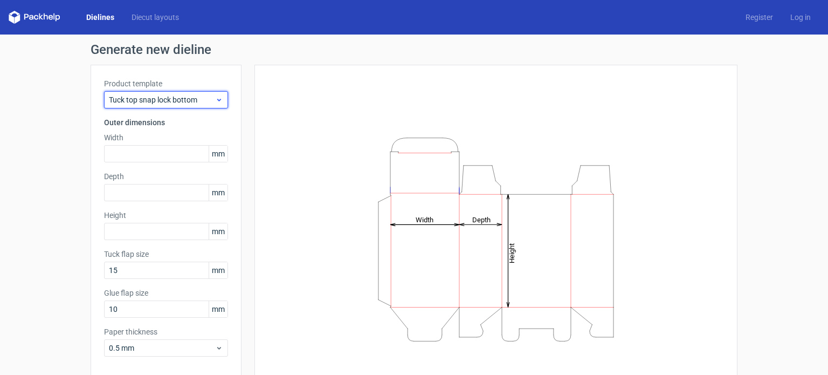
click at [207, 98] on span "Tuck top snap lock bottom" at bounding box center [162, 99] width 106 height 11
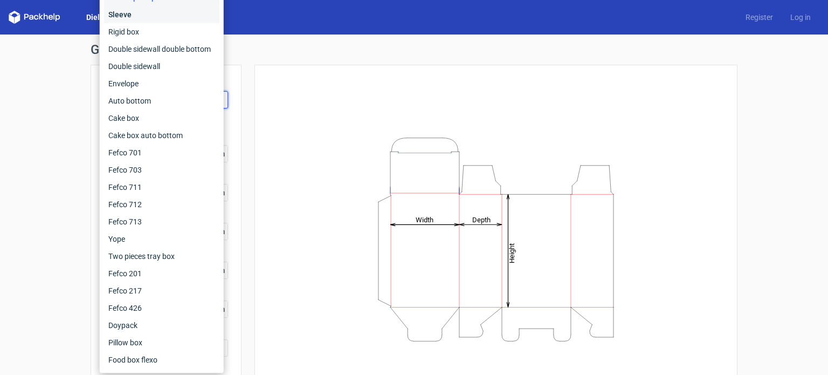
click at [150, 16] on div "Sleeve" at bounding box center [161, 14] width 115 height 17
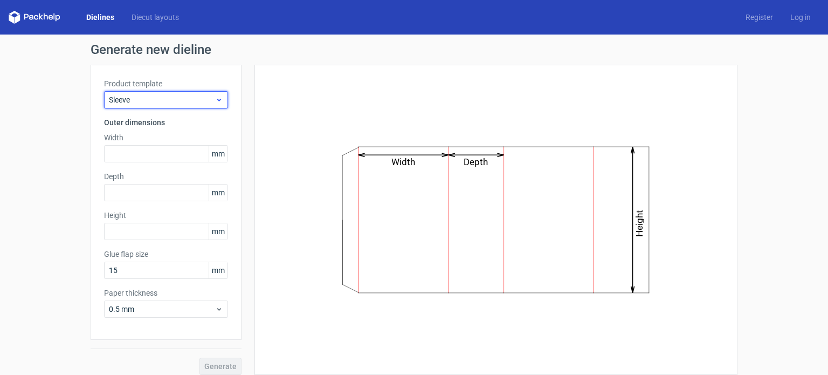
click at [181, 108] on div "Sleeve" at bounding box center [166, 99] width 124 height 17
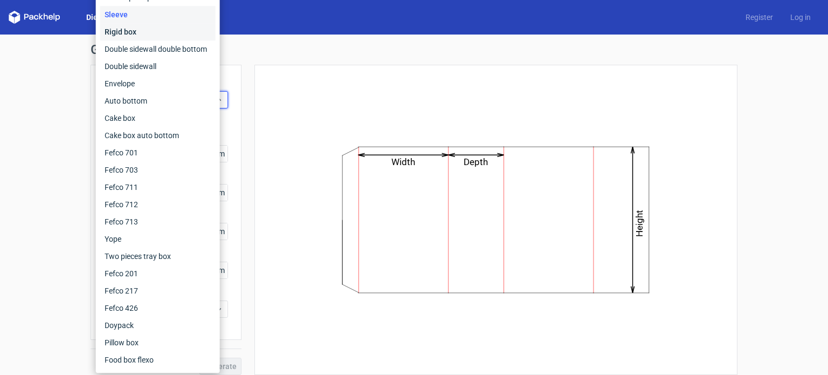
click at [151, 38] on div "Rigid box" at bounding box center [157, 31] width 115 height 17
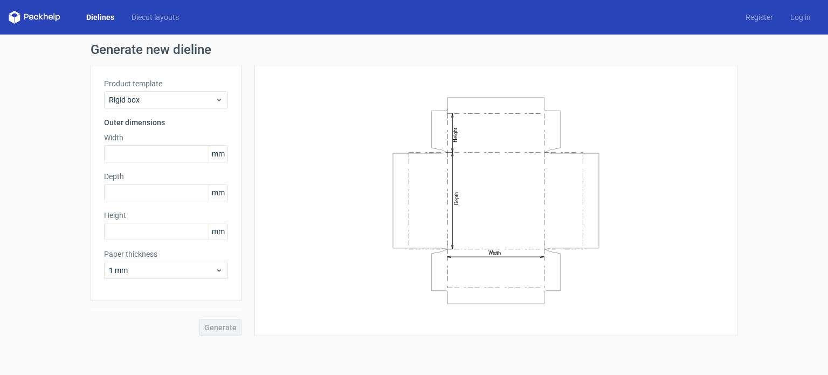
click at [162, 86] on label "Product template" at bounding box center [166, 83] width 124 height 11
click at [161, 93] on div "Rigid box" at bounding box center [166, 99] width 124 height 17
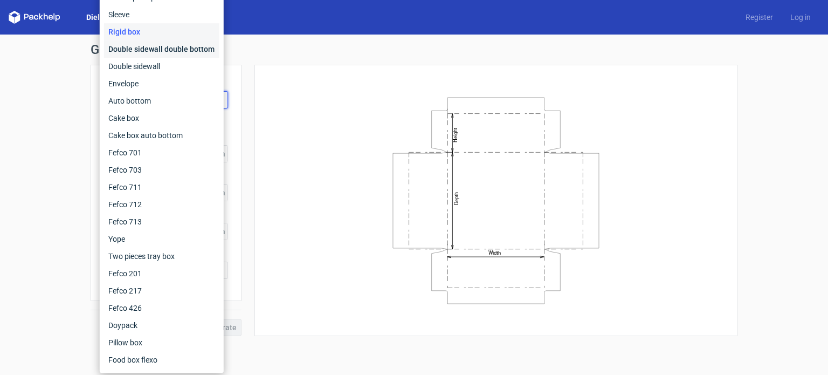
click at [160, 52] on div "Double sidewall double bottom" at bounding box center [161, 48] width 115 height 17
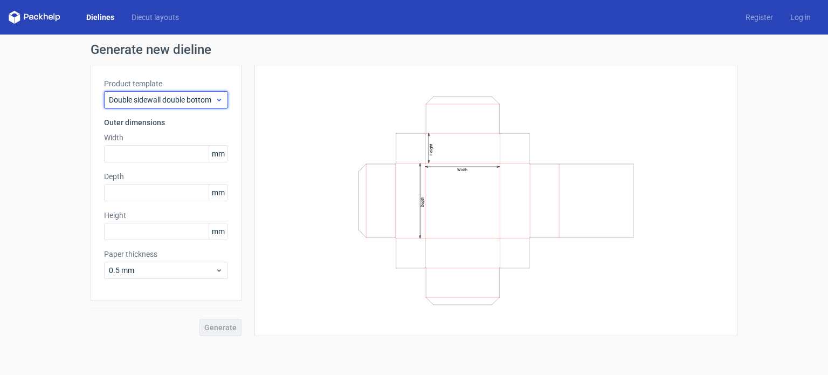
click at [168, 99] on span "Double sidewall double bottom" at bounding box center [162, 99] width 106 height 11
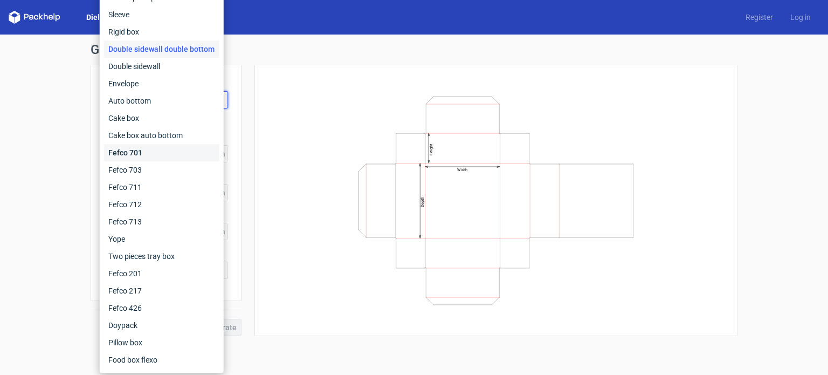
click at [155, 150] on div "Fefco 701" at bounding box center [161, 152] width 115 height 17
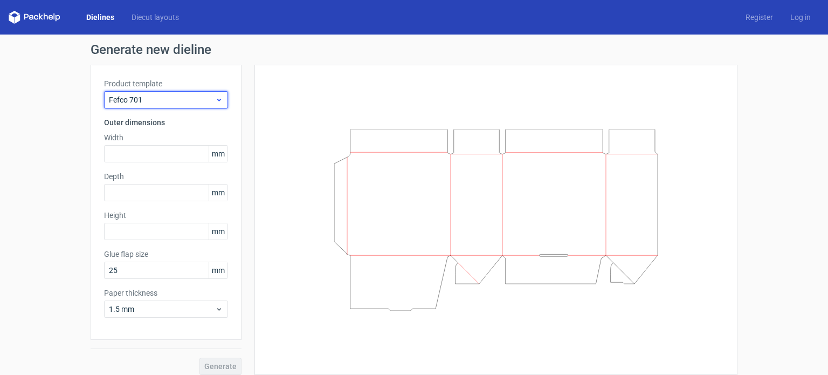
click at [163, 95] on span "Fefco 701" at bounding box center [162, 99] width 106 height 11
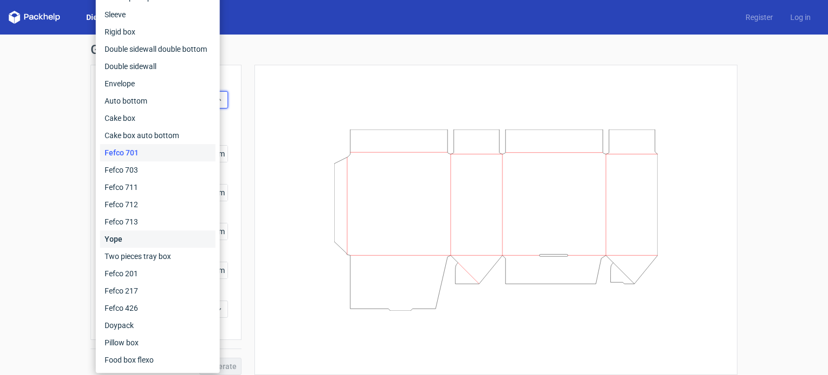
click at [144, 234] on div "Yope" at bounding box center [157, 238] width 115 height 17
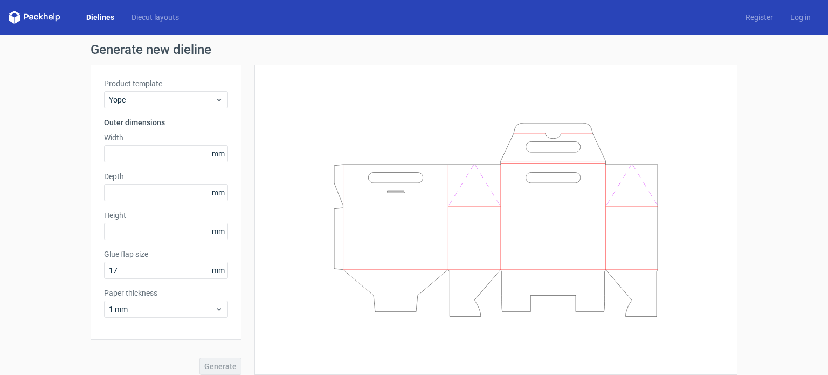
click at [157, 132] on label "Width" at bounding box center [166, 137] width 124 height 11
click at [157, 100] on span "Yope" at bounding box center [162, 99] width 106 height 11
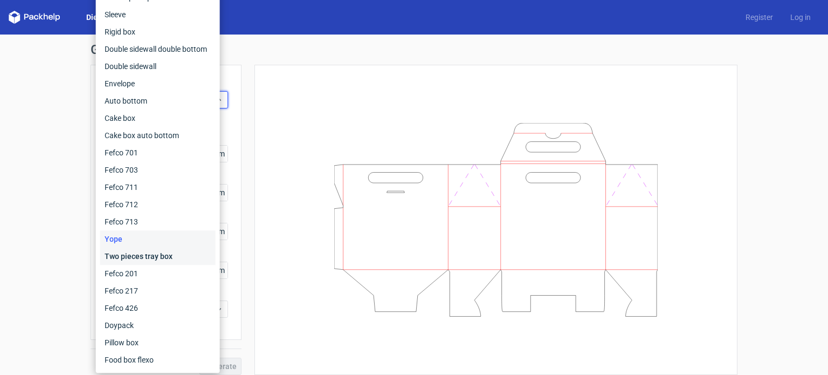
click at [138, 252] on div "Two pieces tray box" at bounding box center [157, 255] width 115 height 17
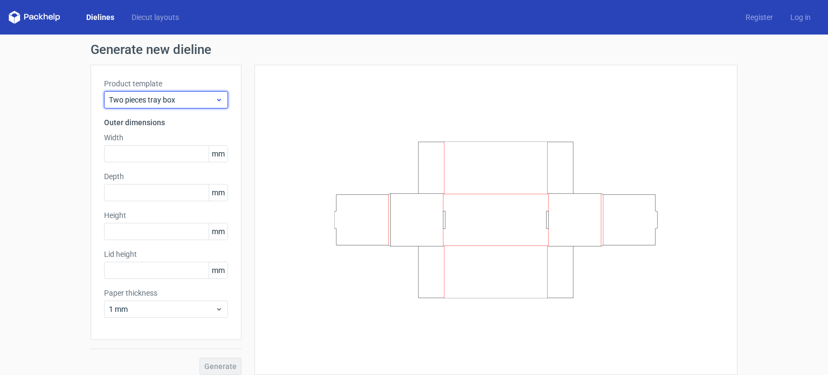
click at [145, 96] on span "Two pieces tray box" at bounding box center [162, 99] width 106 height 11
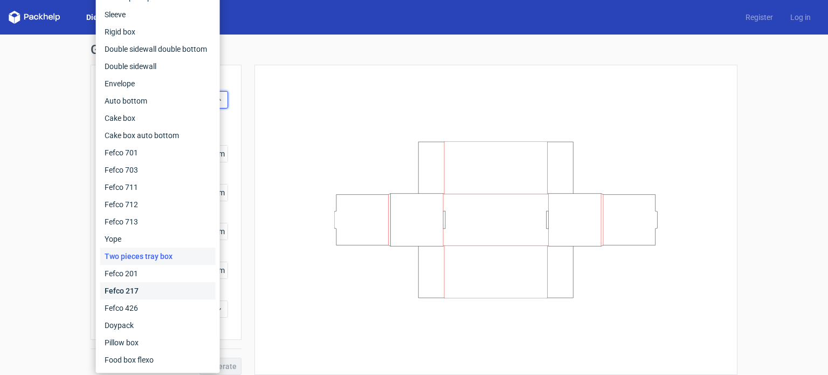
click at [144, 283] on div "Fefco 217" at bounding box center [157, 290] width 115 height 17
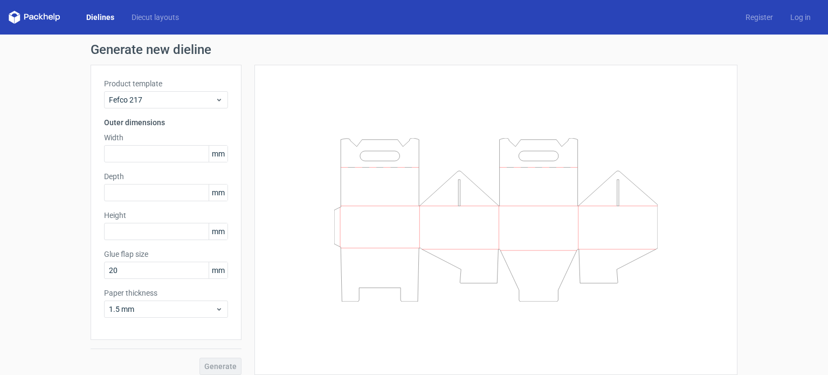
click at [161, 108] on div "Product template Fefco 217 Outer dimensions Width mm Depth mm Height mm Glue fl…" at bounding box center [166, 202] width 151 height 275
click at [164, 100] on span "Fefco 217" at bounding box center [162, 99] width 106 height 11
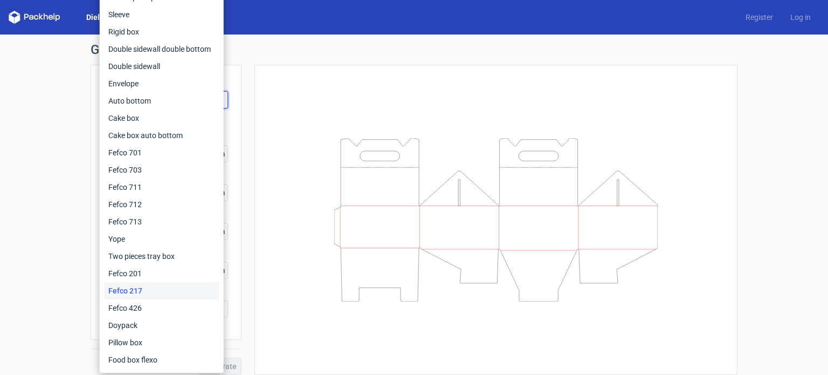
scroll to position [8, 0]
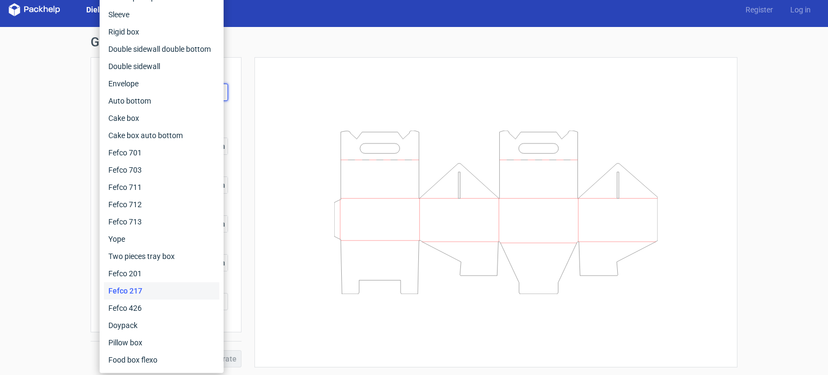
drag, startPoint x: 152, startPoint y: 285, endPoint x: 151, endPoint y: 293, distance: 8.2
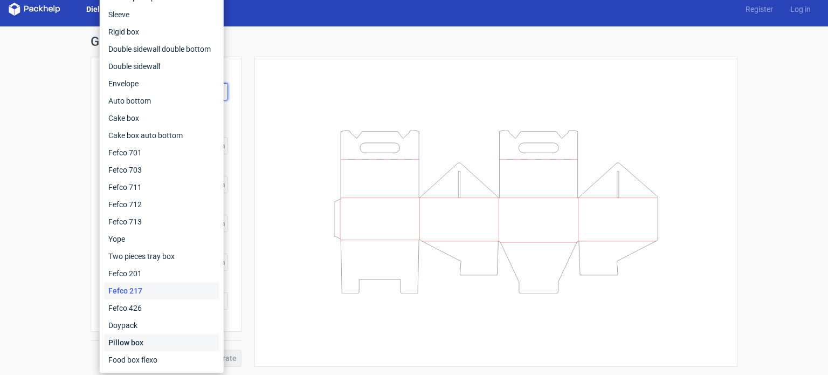
click at [148, 341] on div "Pillow box" at bounding box center [161, 342] width 115 height 17
